Goal: Information Seeking & Learning: Check status

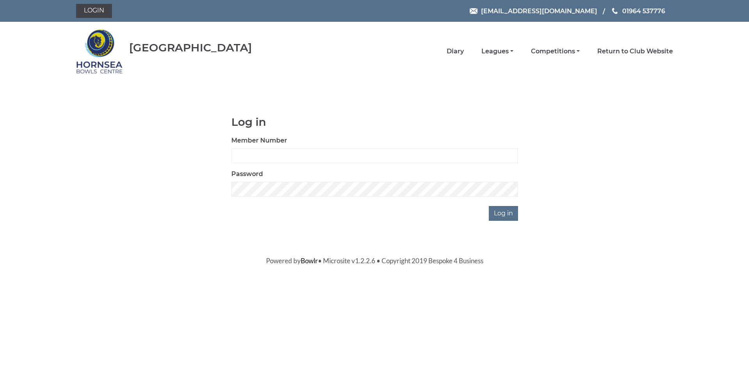
click at [526, 72] on div "Hornsea Bowls Centre Diary Leagues Club leagues - Winter 2025-6 Club leagues - …" at bounding box center [374, 51] width 608 height 53
click at [501, 51] on link "Leagues" at bounding box center [497, 52] width 32 height 9
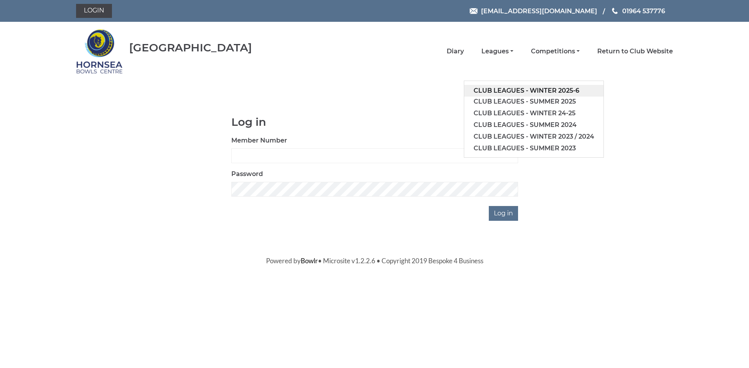
click at [522, 92] on link "Club leagues - Winter 2025-6" at bounding box center [533, 91] width 139 height 12
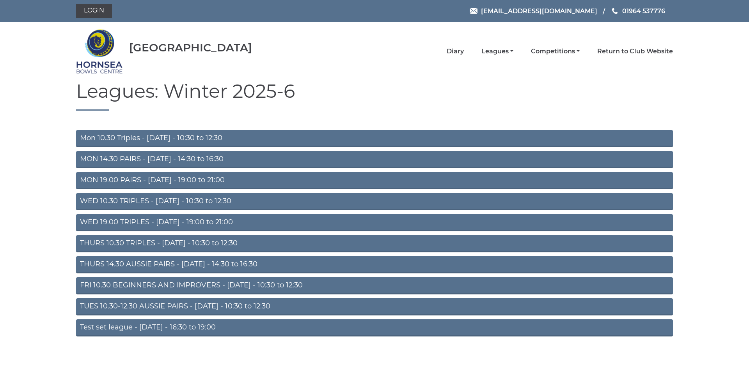
click at [519, 93] on h1 "Leagues: Winter 2025-6" at bounding box center [374, 96] width 597 height 30
click at [372, 282] on link "FRI 10.30 BEGINNERS AND IMPROVERS - Friday - 10:30 to 12:30" at bounding box center [374, 286] width 597 height 17
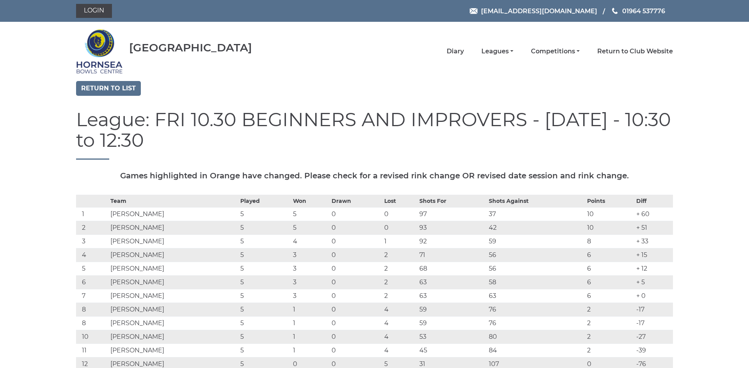
click at [372, 282] on td "0" at bounding box center [355, 283] width 53 height 14
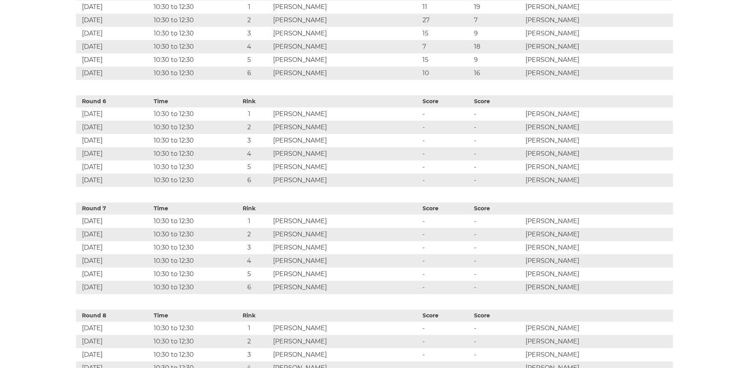
scroll to position [884, 0]
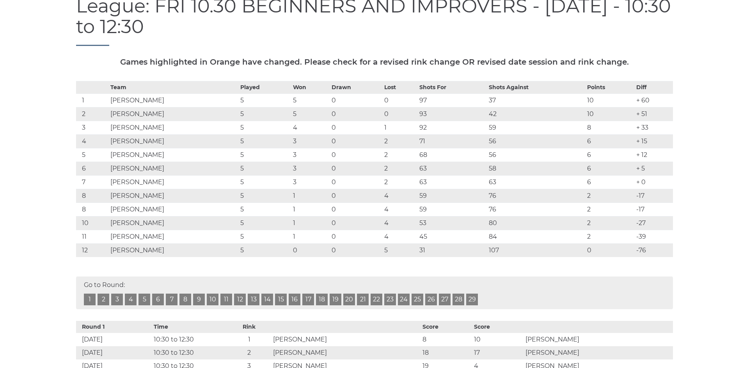
scroll to position [121, 0]
